Goal: Transaction & Acquisition: Purchase product/service

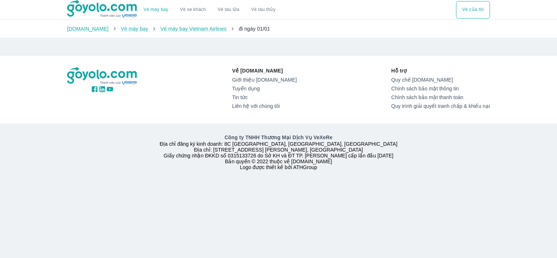
click at [268, 68] on p "Về [DOMAIN_NAME]" at bounding box center [264, 70] width 65 height 7
click at [268, 82] on link "Giới thiệu [DOMAIN_NAME]" at bounding box center [264, 80] width 65 height 6
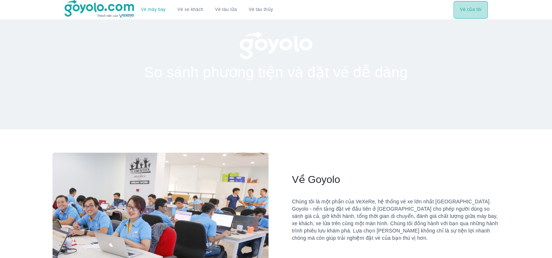
click at [469, 15] on button "Vé của tôi" at bounding box center [470, 10] width 34 height 18
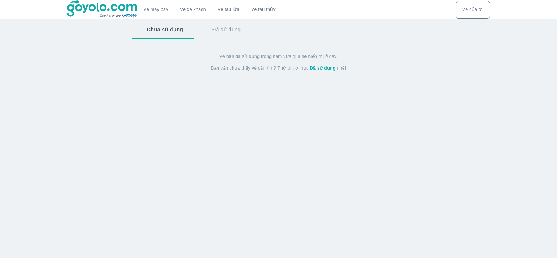
click at [232, 25] on button "Đã sử dụng" at bounding box center [227, 29] width 58 height 19
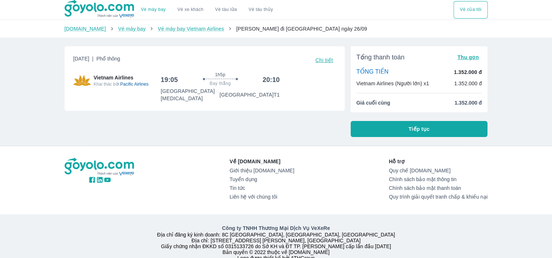
click at [322, 57] on span "Chi tiết" at bounding box center [324, 60] width 18 height 6
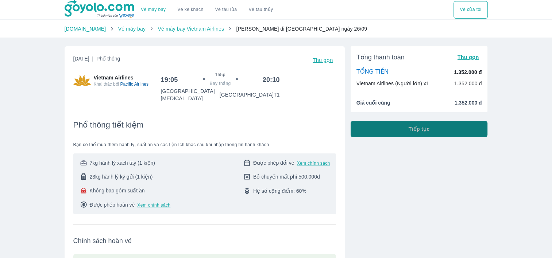
click at [416, 131] on span "Tiếp tục" at bounding box center [419, 128] width 21 height 7
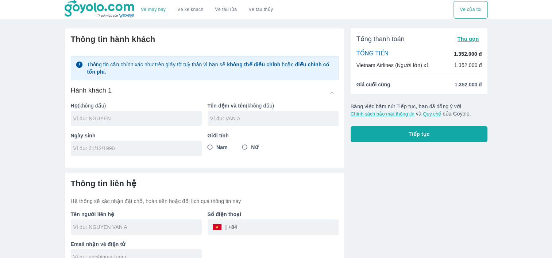
click at [121, 119] on input "text" at bounding box center [137, 118] width 128 height 7
type input "[PERSON_NAME]"
click at [109, 146] on input "tel" at bounding box center [133, 148] width 121 height 7
type input "[DATE]"
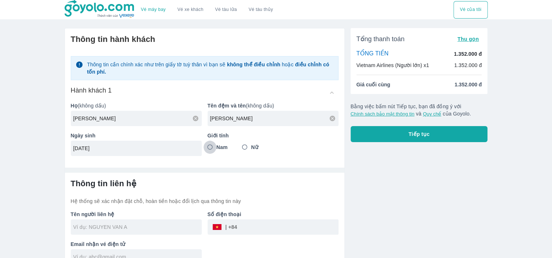
click at [209, 147] on input "Nam" at bounding box center [210, 147] width 13 height 13
radio input "true"
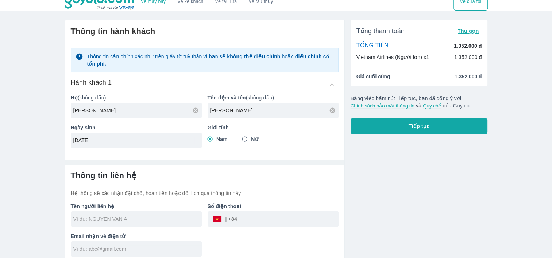
scroll to position [12, 0]
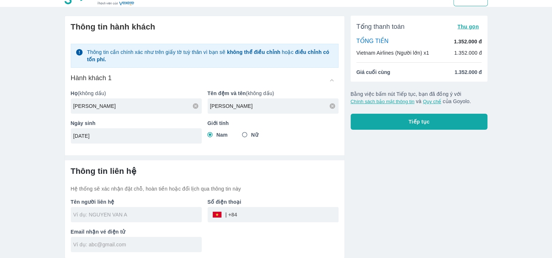
click at [149, 216] on input "text" at bounding box center [137, 214] width 128 height 7
type input "[PERSON_NAME]"
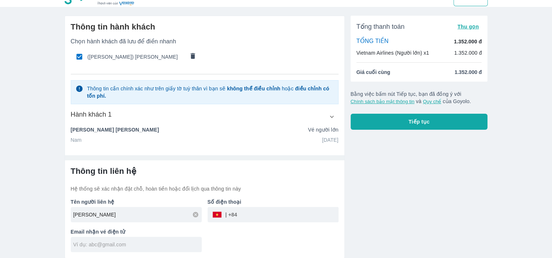
click at [252, 220] on input "tel" at bounding box center [287, 215] width 101 height 18
type input "937615293"
click at [103, 244] on input "text" at bounding box center [137, 244] width 128 height 7
type input "[EMAIL_ADDRESS][DOMAIN_NAME]"
click at [409, 198] on div "Tổng thanh toán Thu gọn TỔNG TIỀN 1.352.000 đ Vietnam Airlines (Người lớn) x1 1…" at bounding box center [416, 134] width 143 height 249
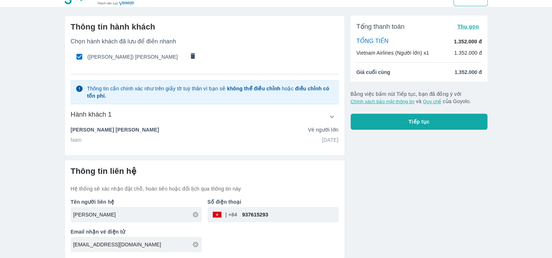
click at [427, 121] on span "Tiếp tục" at bounding box center [419, 121] width 21 height 7
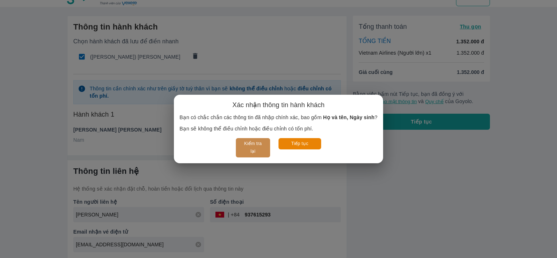
click at [252, 142] on button "Kiểm tra lại" at bounding box center [253, 147] width 34 height 19
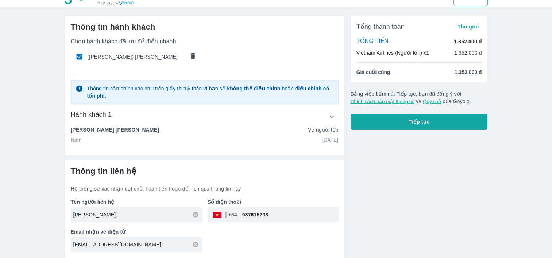
click at [414, 124] on span "Tiếp tục" at bounding box center [419, 121] width 21 height 7
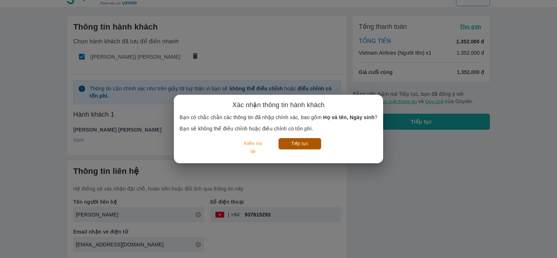
click at [301, 143] on button "Tiếp tục" at bounding box center [300, 143] width 43 height 11
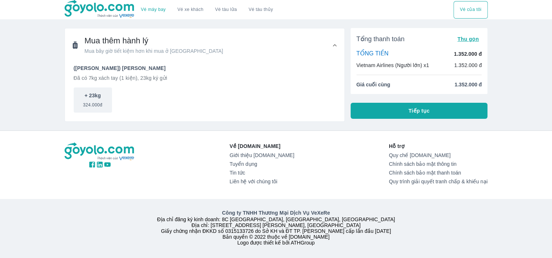
click at [427, 112] on span "Tiếp tục" at bounding box center [419, 110] width 21 height 7
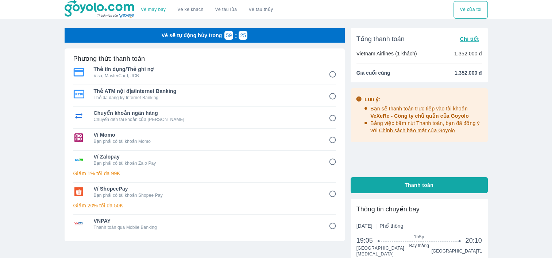
click at [188, 160] on p "Bạn phải có tài khoản Zalo Pay" at bounding box center [206, 163] width 225 height 6
radio input "true"
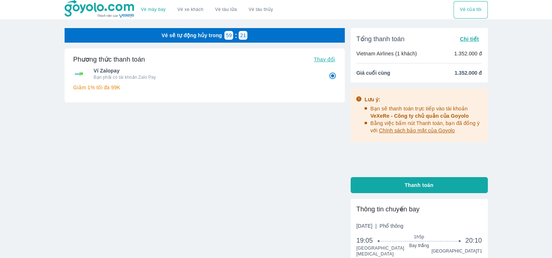
click at [419, 189] on button "Thanh toán" at bounding box center [419, 185] width 137 height 16
radio input "false"
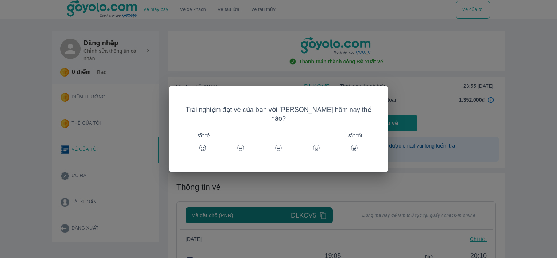
click at [351, 145] on icon at bounding box center [354, 147] width 7 height 7
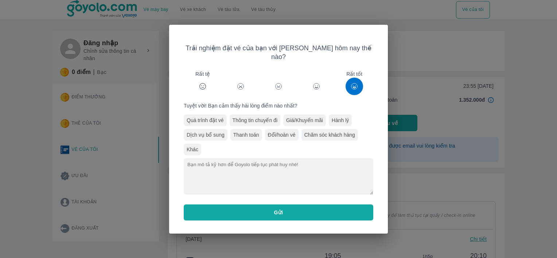
click at [206, 117] on div "Quá trình đặt vé" at bounding box center [205, 121] width 43 height 12
click at [239, 131] on div "Thanh toán" at bounding box center [247, 135] width 32 height 12
click at [300, 213] on button "Gửi" at bounding box center [279, 213] width 190 height 16
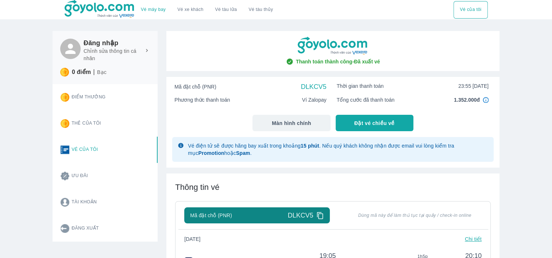
click at [318, 215] on icon at bounding box center [320, 216] width 8 height 8
